Goal: Information Seeking & Learning: Learn about a topic

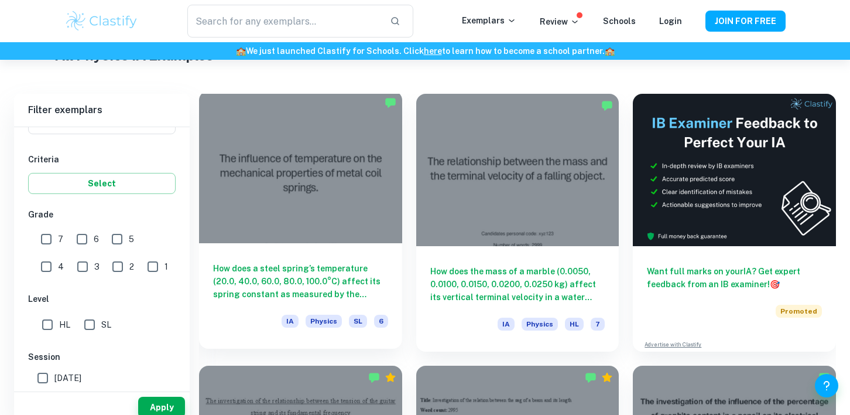
scroll to position [317, 0]
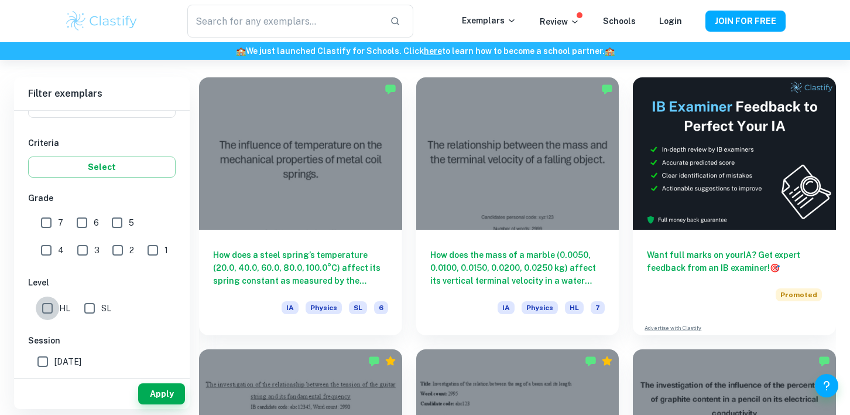
click at [53, 302] on input "HL" at bounding box center [47, 307] width 23 height 23
checkbox input "true"
click at [43, 225] on input "7" at bounding box center [46, 222] width 23 height 23
checkbox input "true"
click at [78, 225] on input "6" at bounding box center [81, 222] width 23 height 23
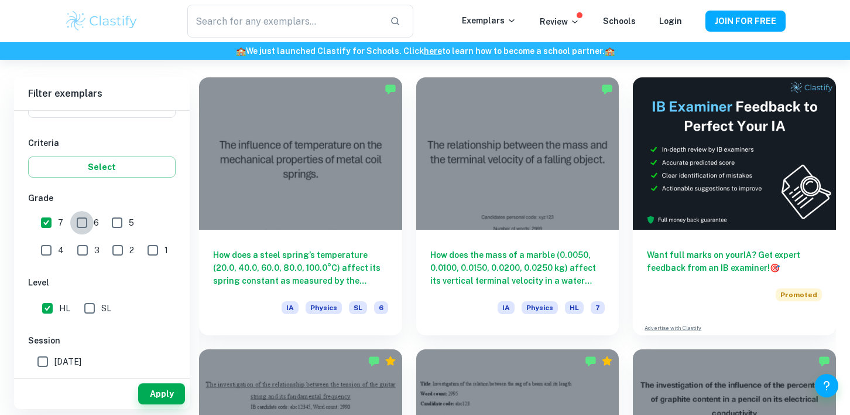
checkbox input "true"
click at [141, 394] on button "Apply" at bounding box center [161, 393] width 47 height 21
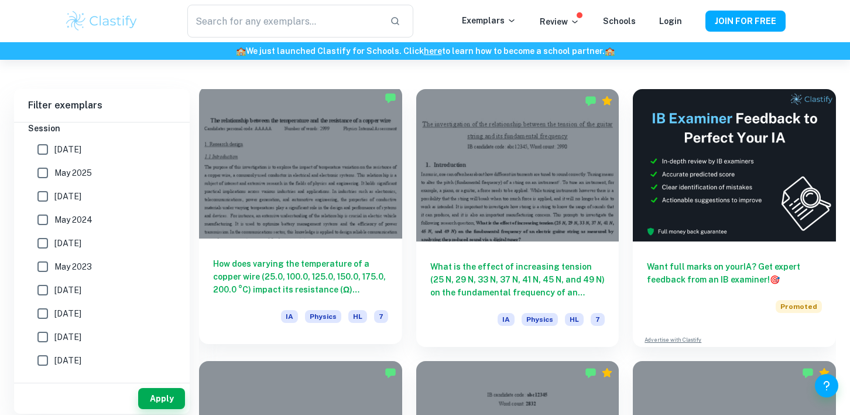
scroll to position [312, 0]
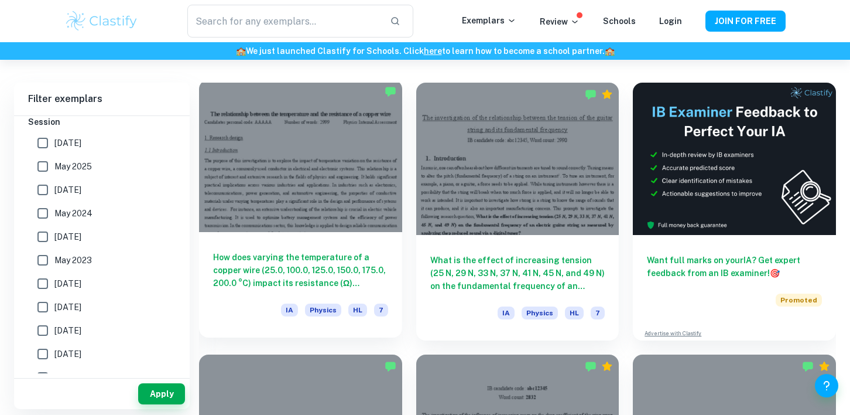
click at [320, 262] on h6 "How does varying the temperature of a copper wire (25.0, 100.0, 125.0, 150.0, 1…" at bounding box center [300, 270] width 175 height 39
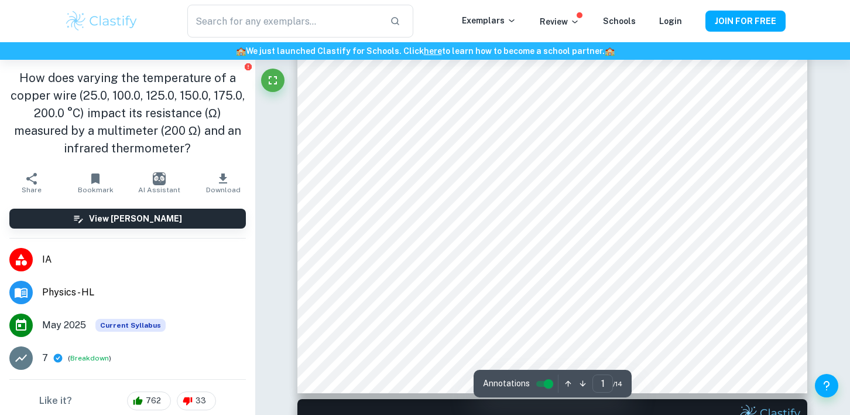
scroll to position [408, 0]
